Goal: Check status

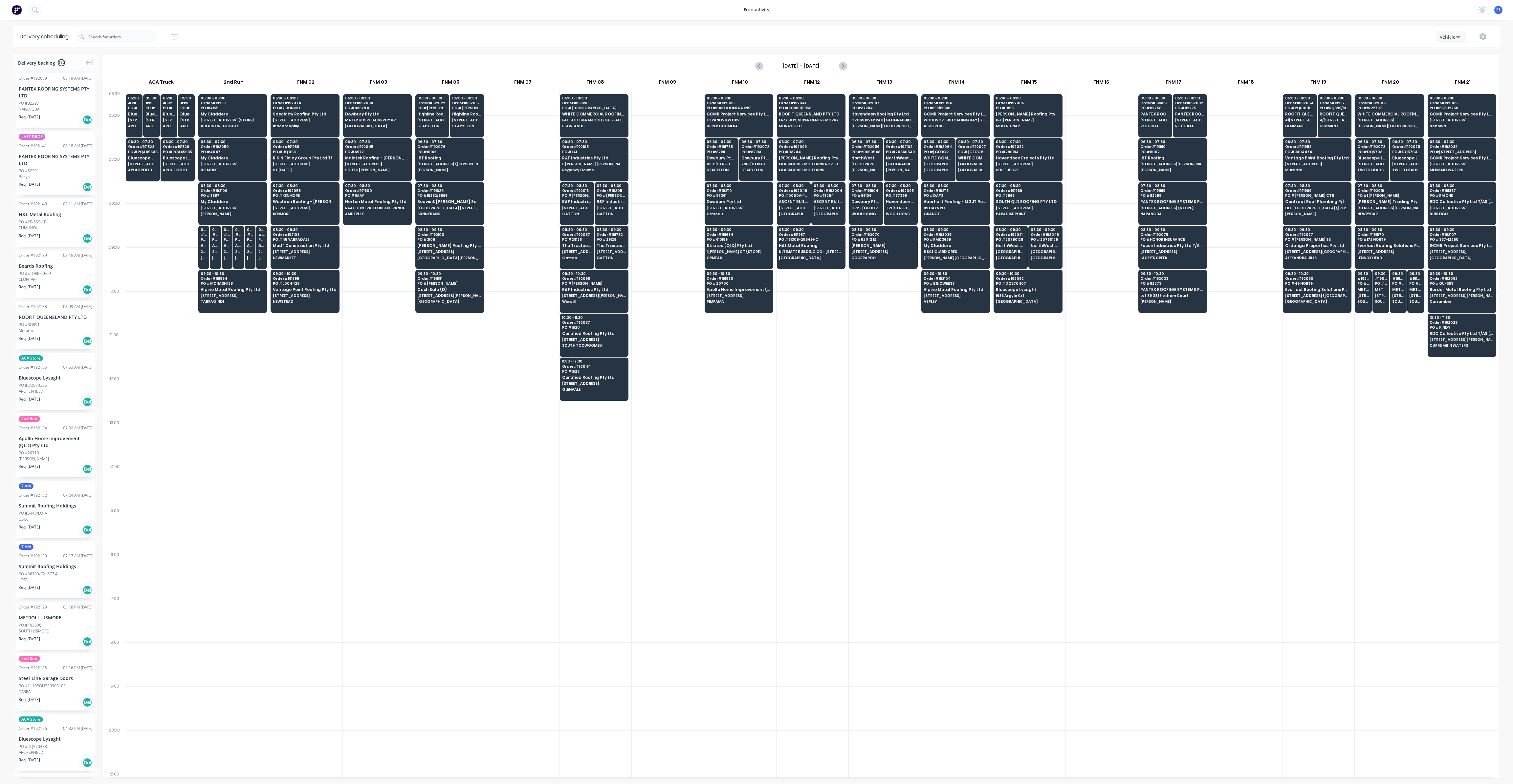
click at [774, 349] on div at bounding box center [740, 357] width 72 height 44
click at [324, 112] on span "Specialty Roofing Pty Ltd" at bounding box center [304, 114] width 63 height 4
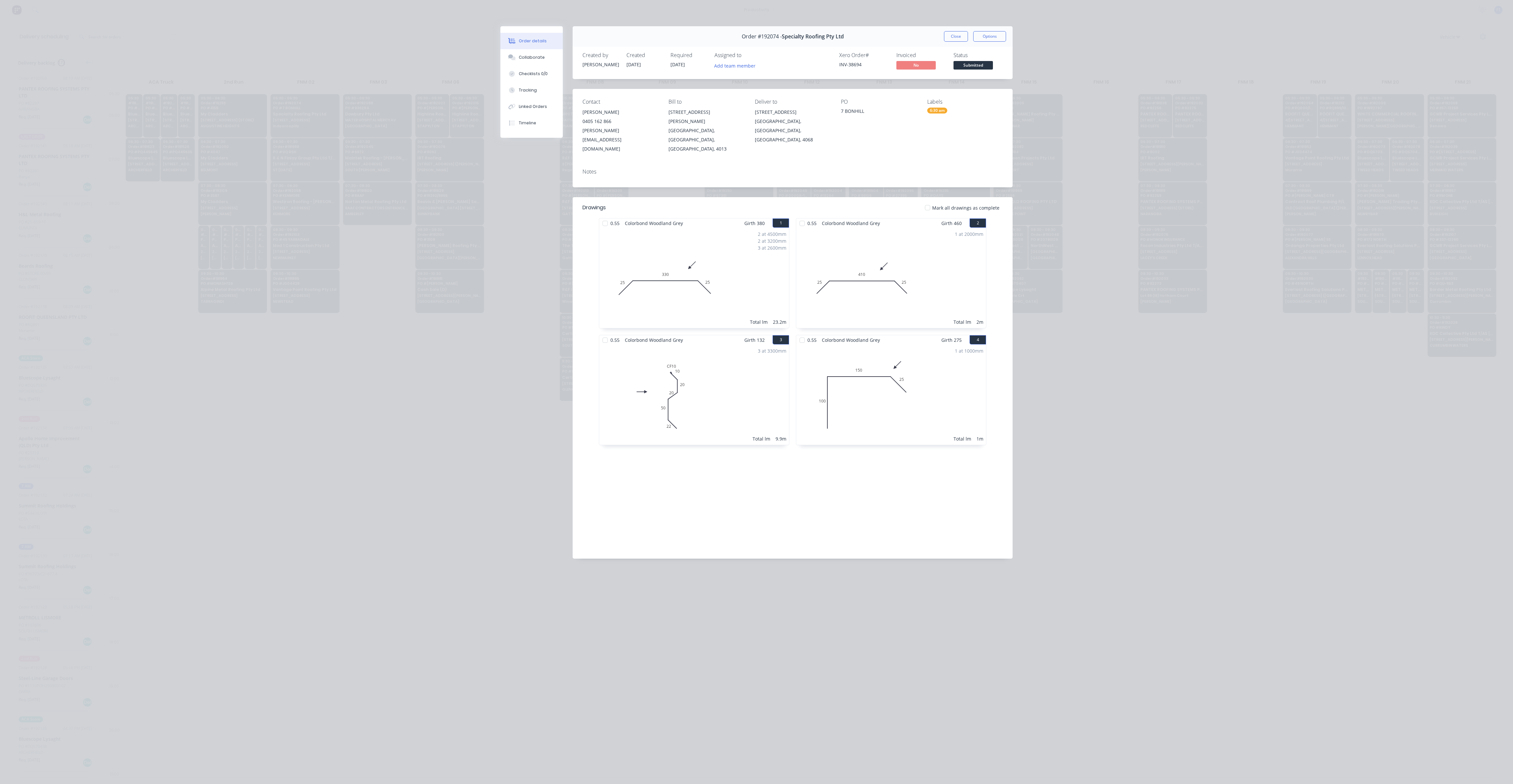
click at [949, 38] on button "Close" at bounding box center [956, 37] width 24 height 11
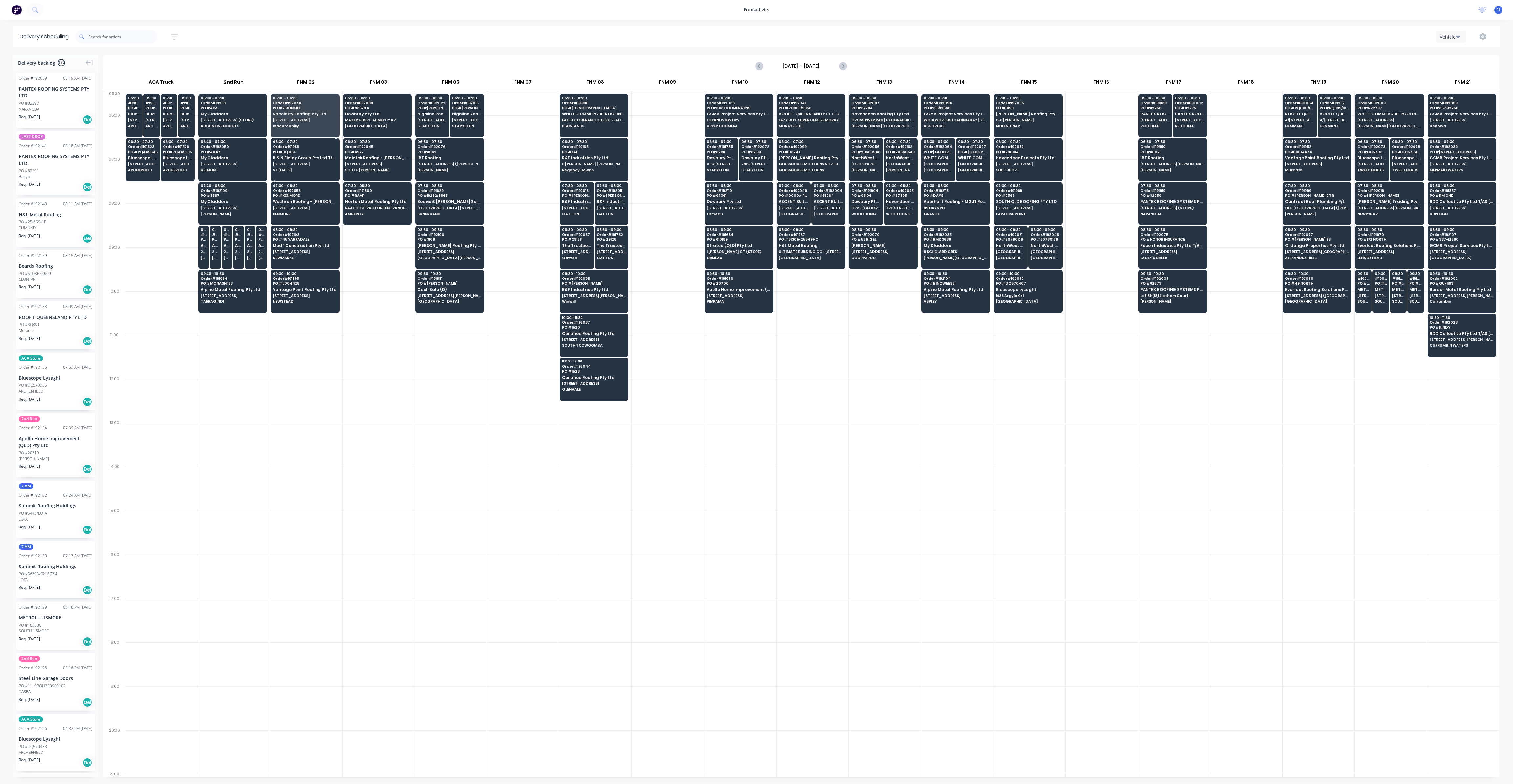
click at [306, 164] on span "[STREET_ADDRESS]" at bounding box center [304, 164] width 63 height 4
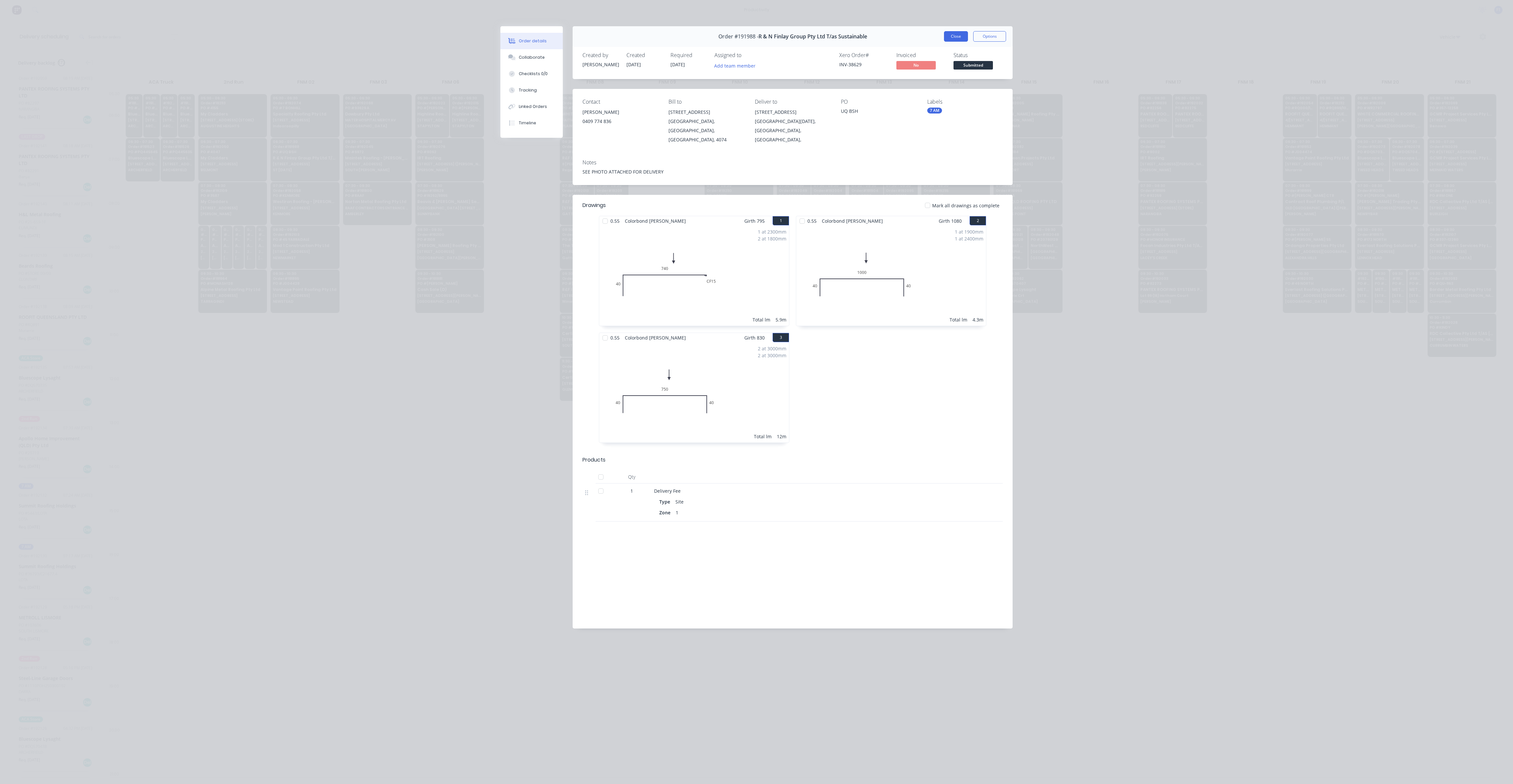
click at [955, 35] on button "Close" at bounding box center [956, 37] width 24 height 11
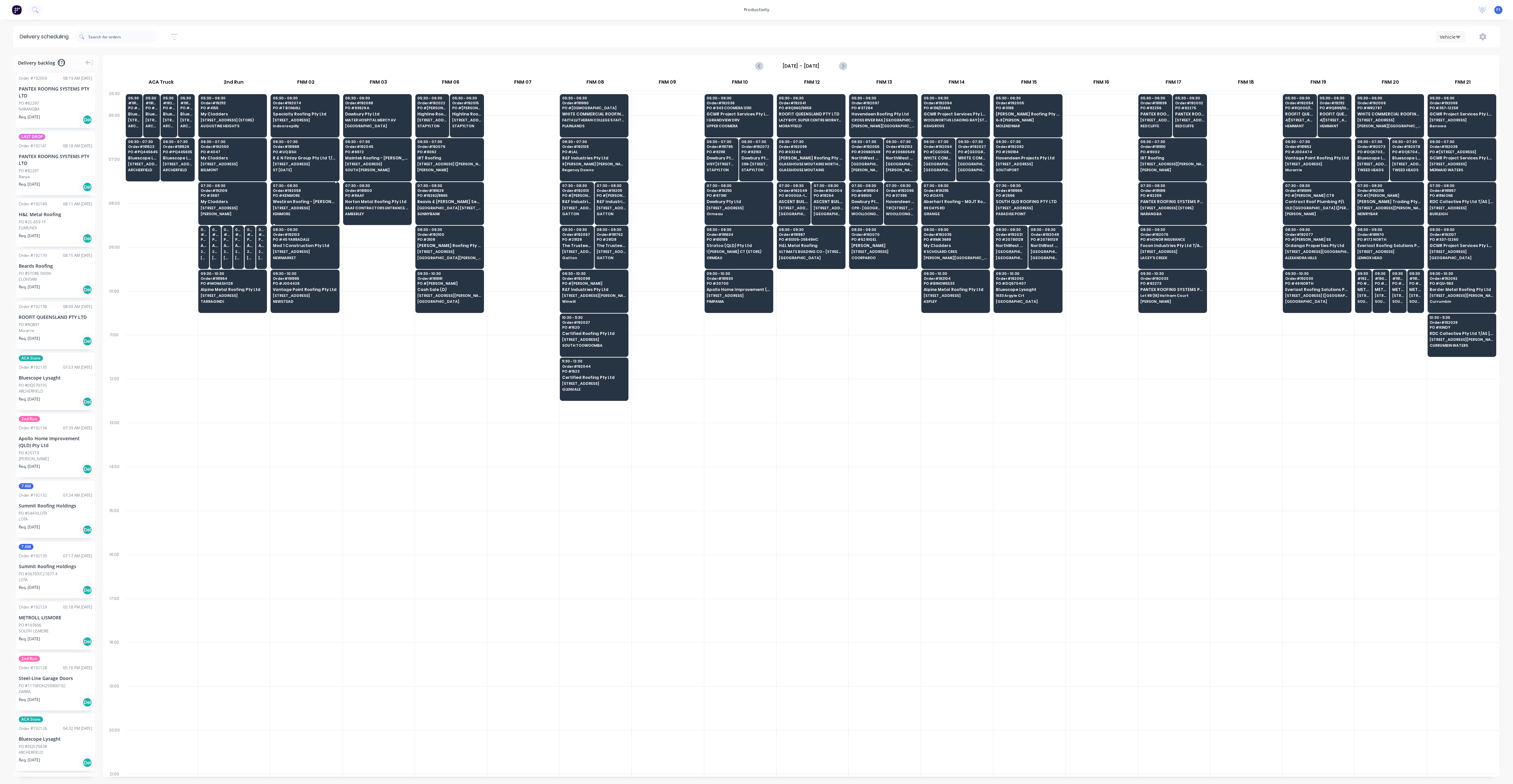
click at [319, 204] on div "07:30 - 08:30 Order # 192058 PO # KENMORE Westiron Roofing - [PERSON_NAME] Plum…" at bounding box center [305, 200] width 68 height 37
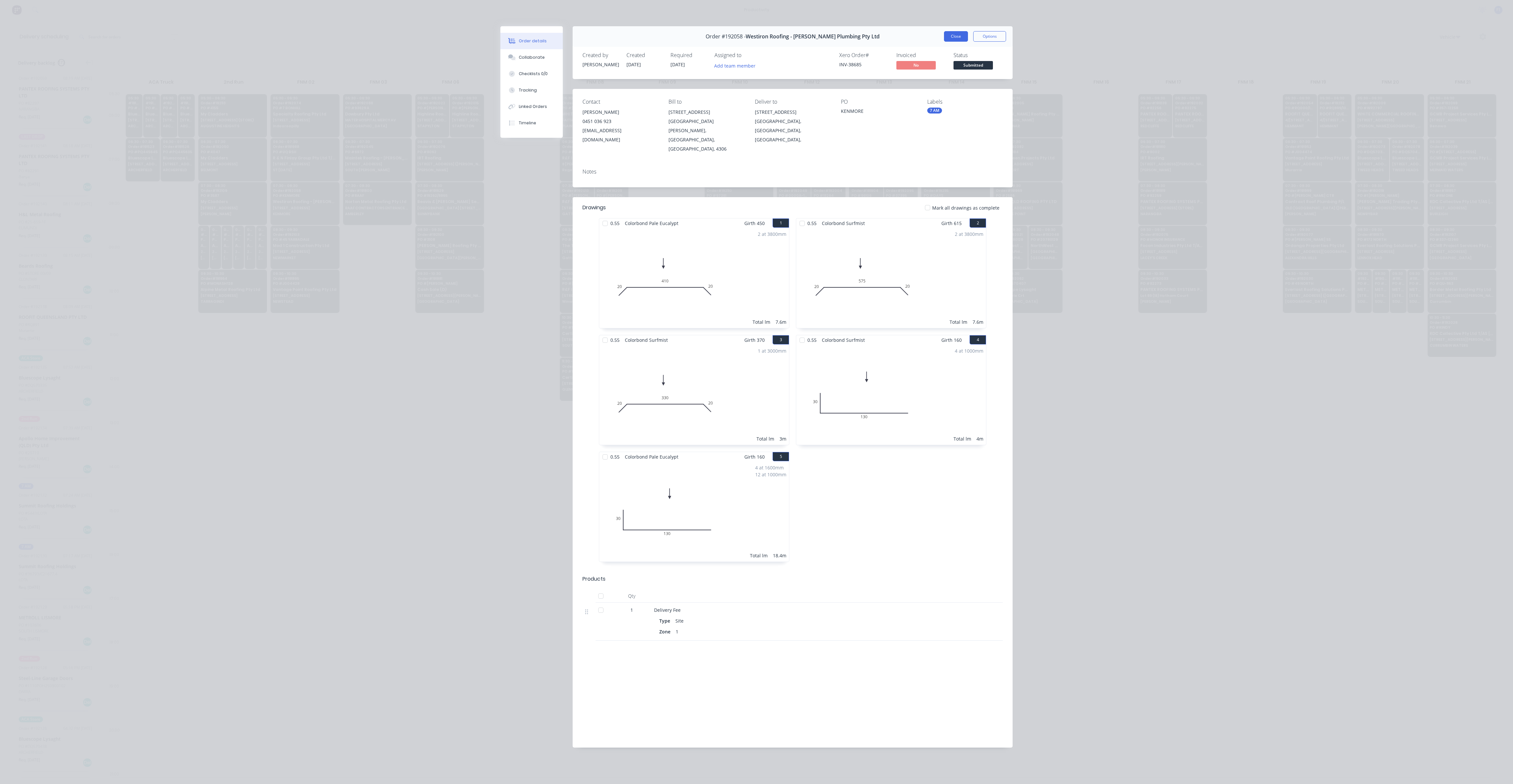
click at [952, 37] on button "Close" at bounding box center [956, 37] width 24 height 11
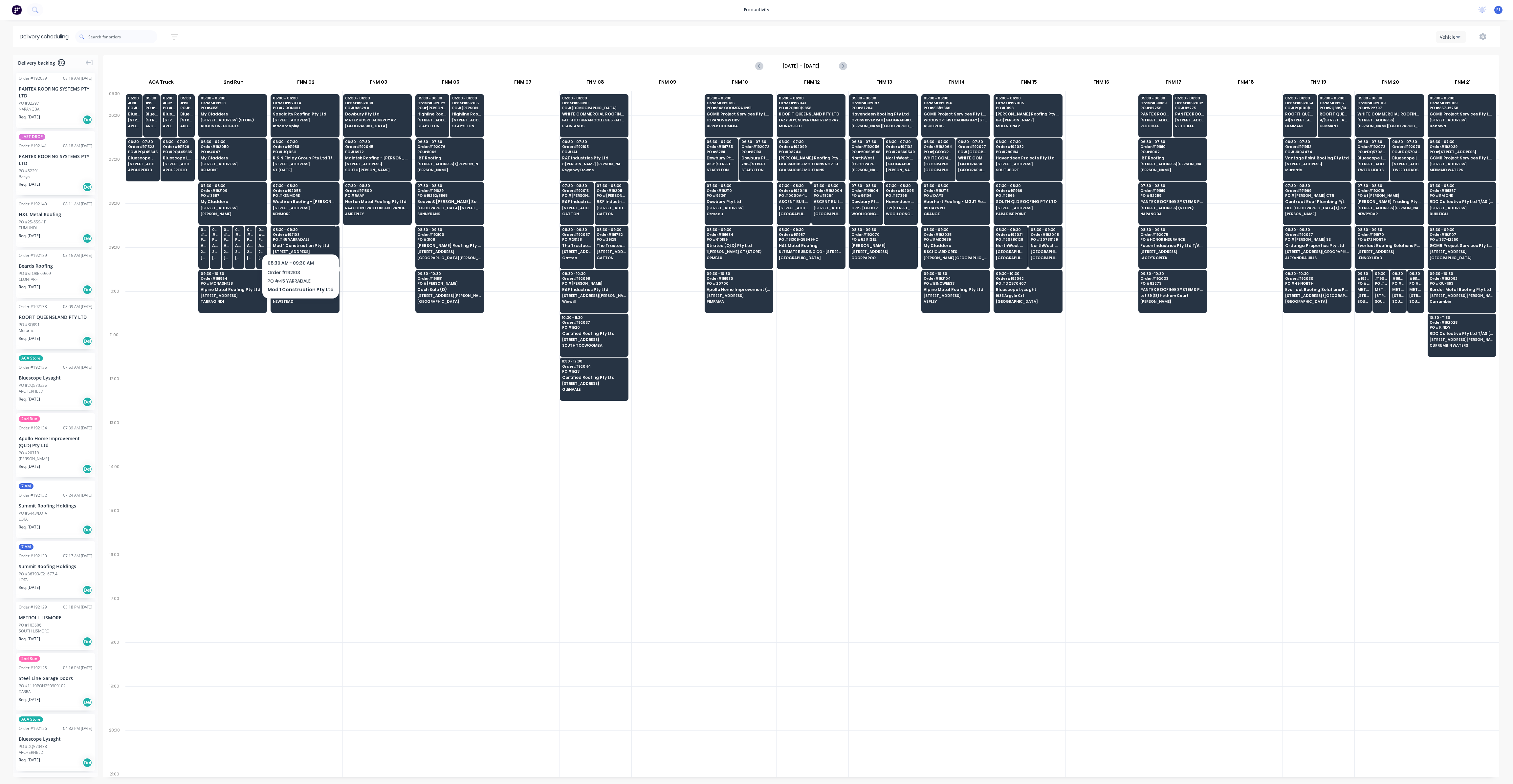
click at [298, 238] on span "PO # 45 YARRADALE" at bounding box center [304, 240] width 63 height 4
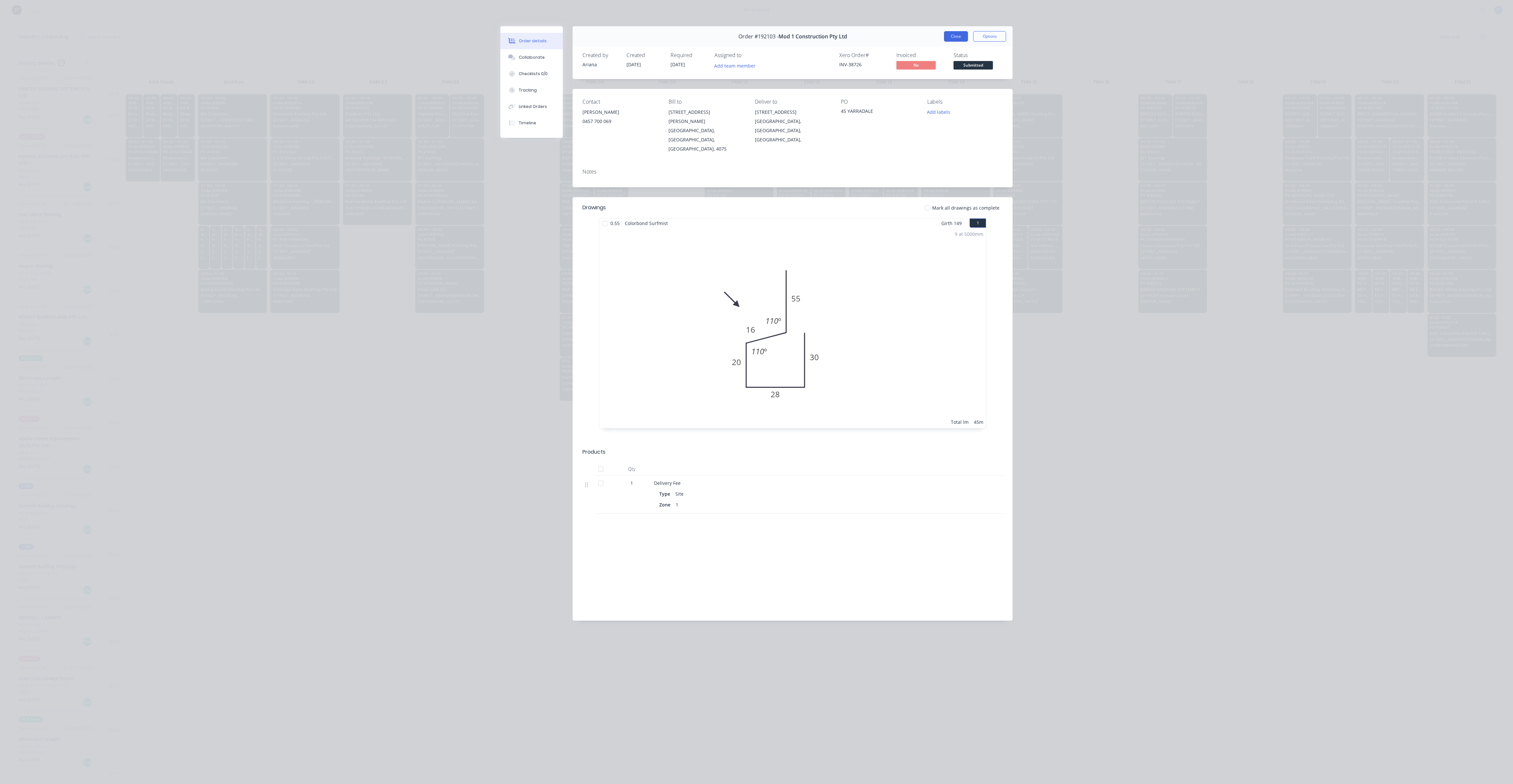
click at [959, 42] on button "Close" at bounding box center [956, 37] width 24 height 11
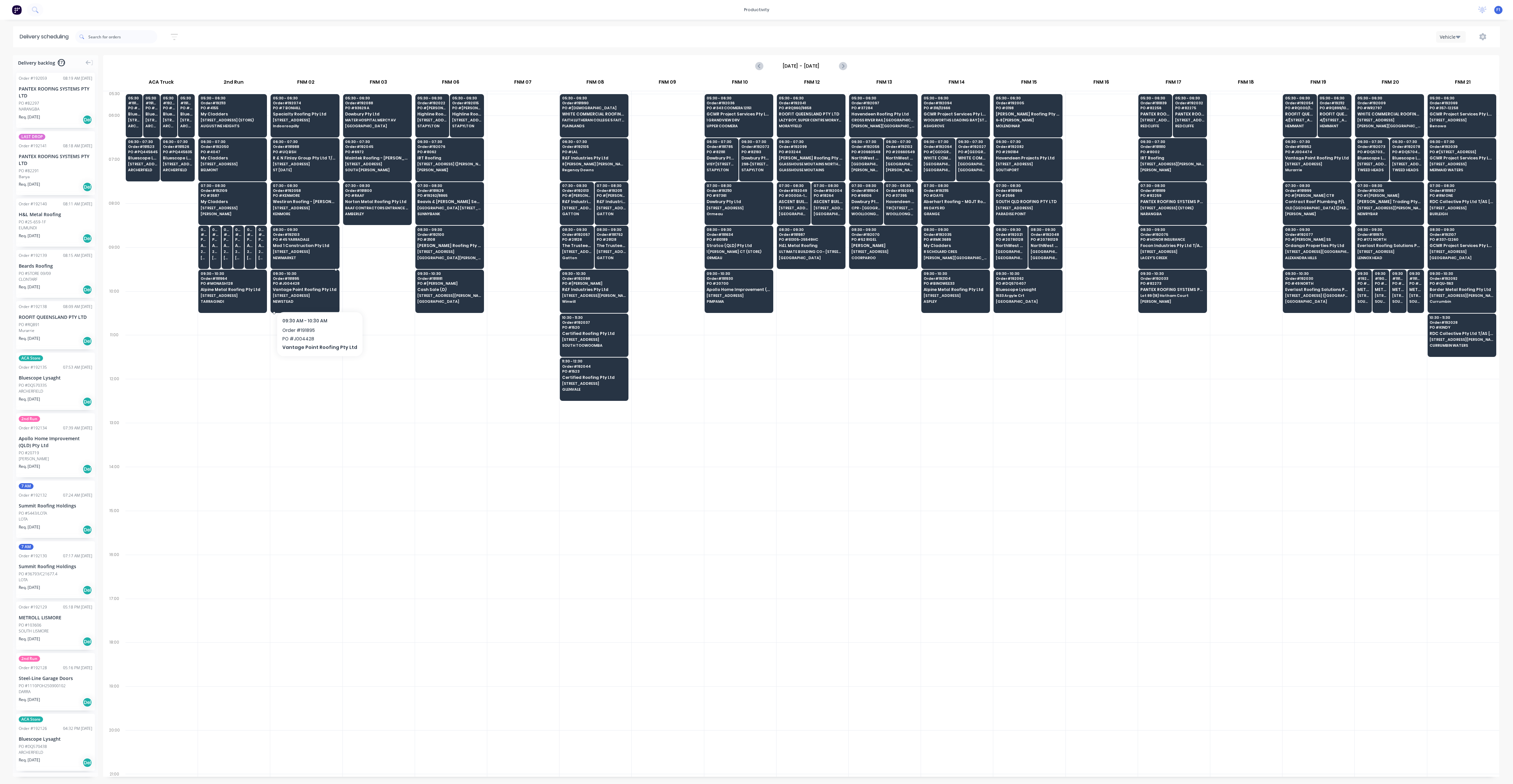
click at [316, 294] on span "[STREET_ADDRESS]" at bounding box center [304, 295] width 63 height 4
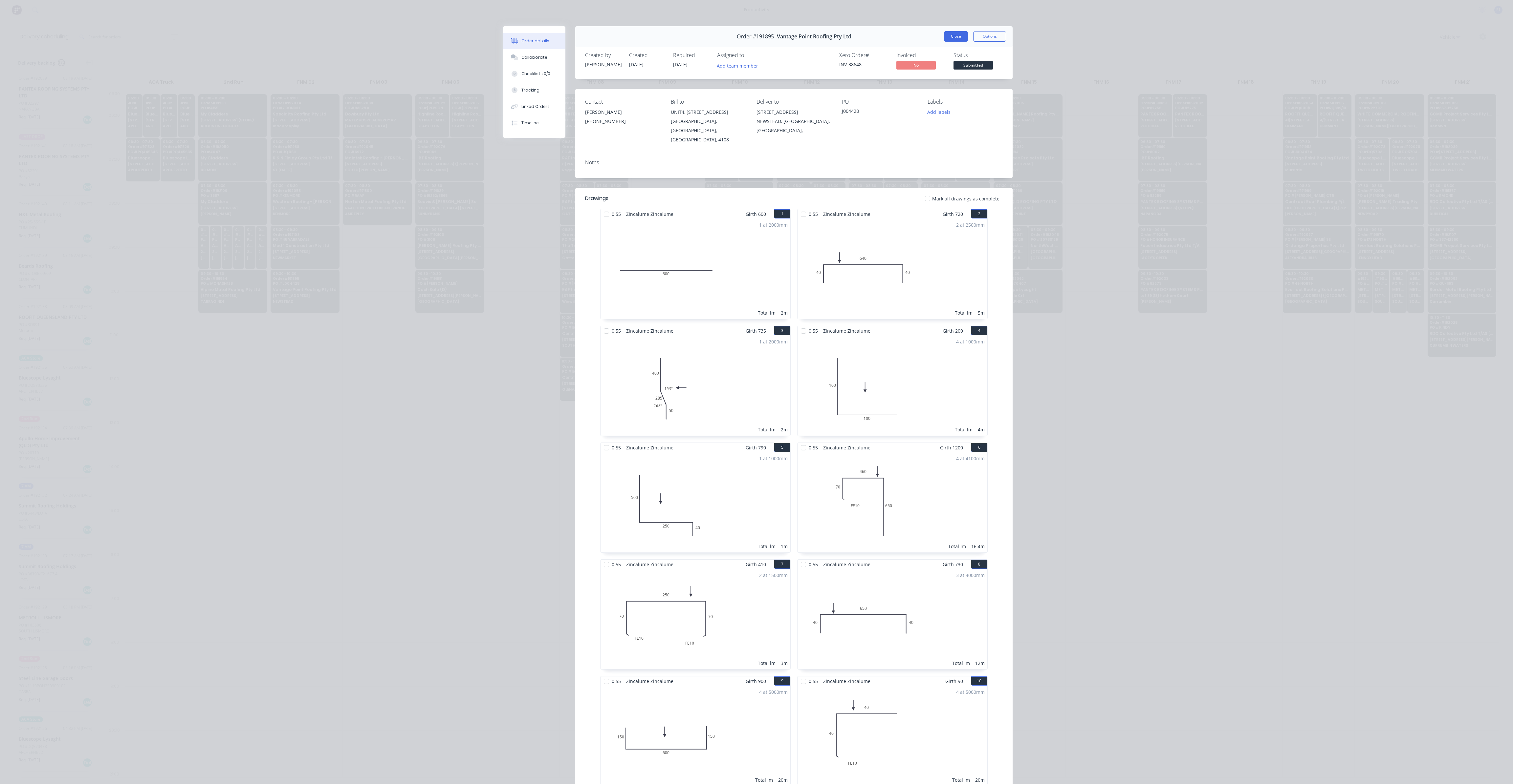
click at [949, 36] on button "Close" at bounding box center [956, 37] width 24 height 11
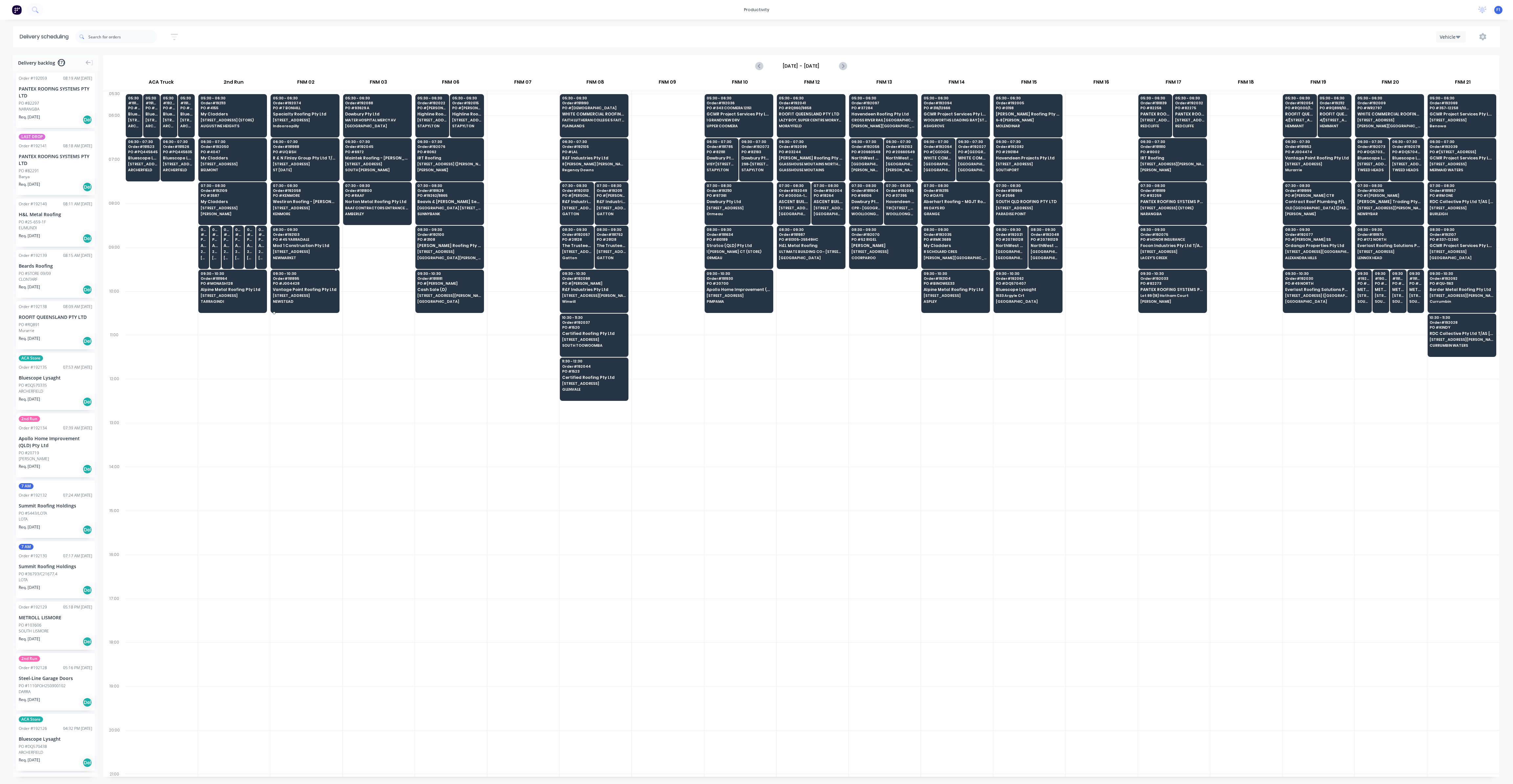
click at [298, 285] on div "09:30 - 10:30 Order # 191895 PO # J004428 Vantage Point Roofing Pty Ltd [STREET…" at bounding box center [305, 288] width 68 height 37
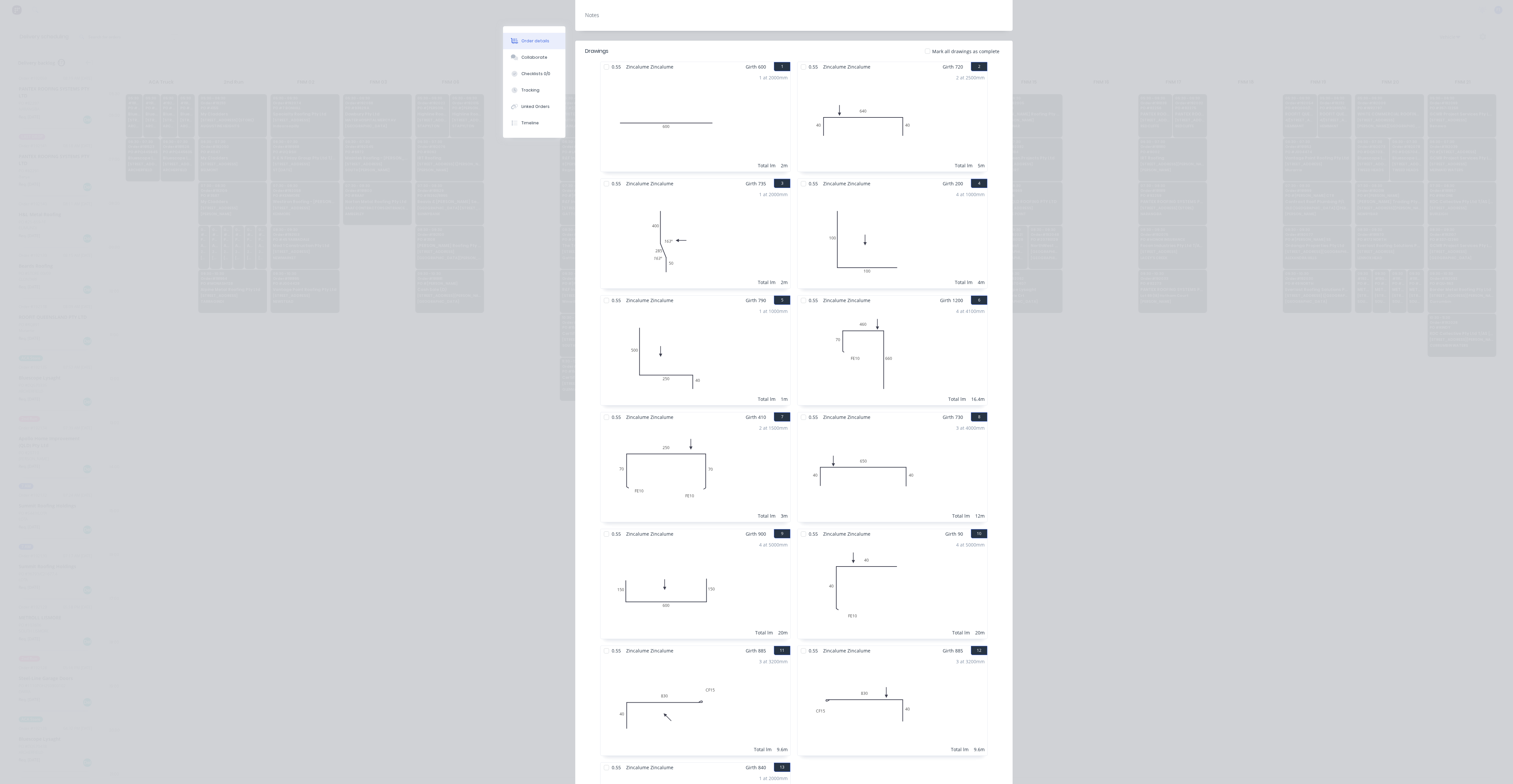
scroll to position [0, 0]
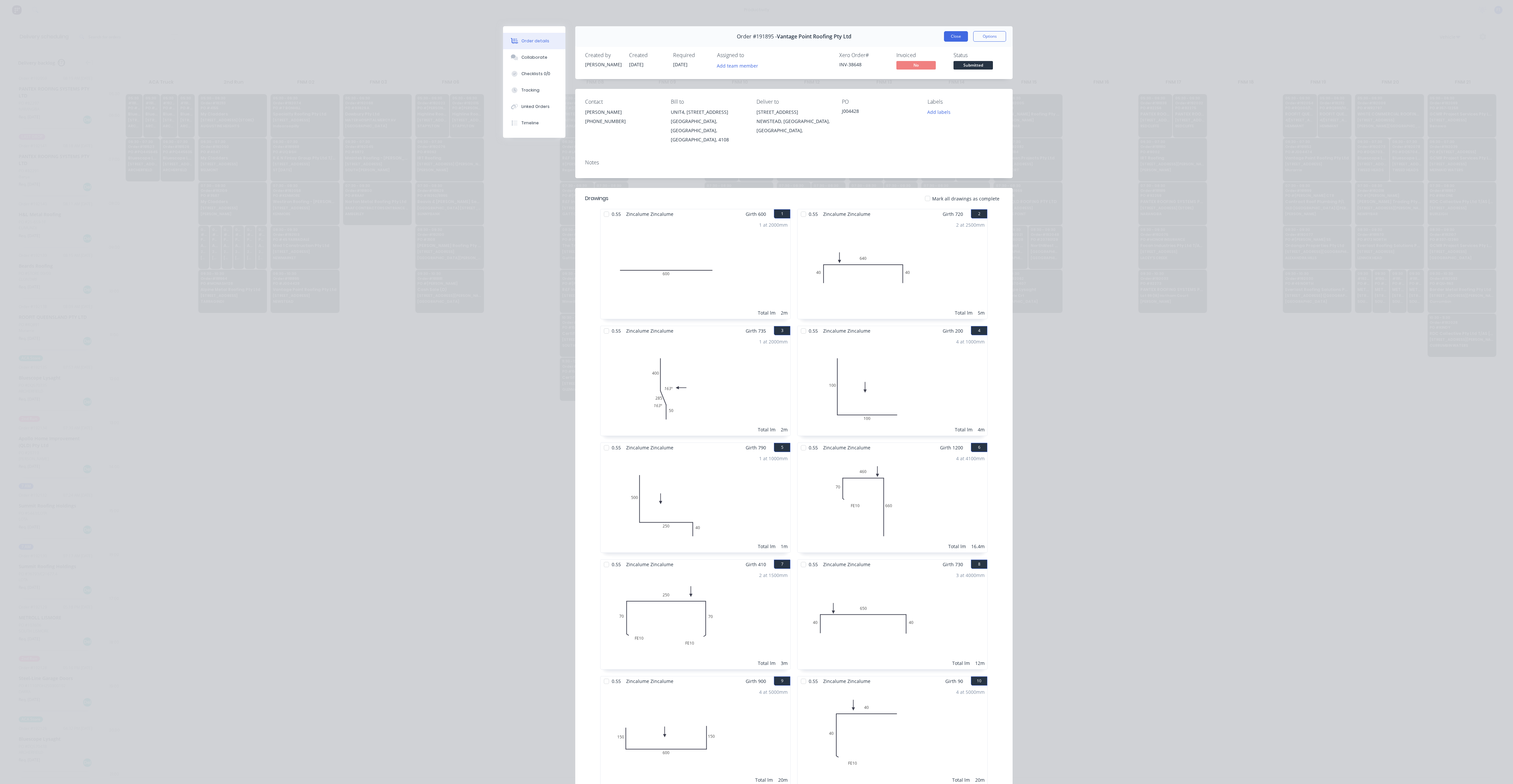
click at [945, 40] on button "Close" at bounding box center [956, 37] width 24 height 11
